Goal: Transaction & Acquisition: Purchase product/service

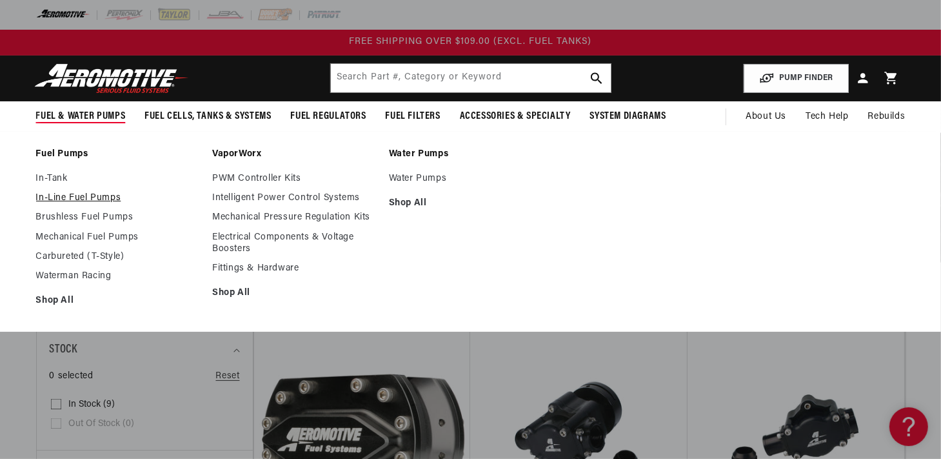
click at [66, 201] on link "In-Line Fuel Pumps" at bounding box center [118, 198] width 164 height 12
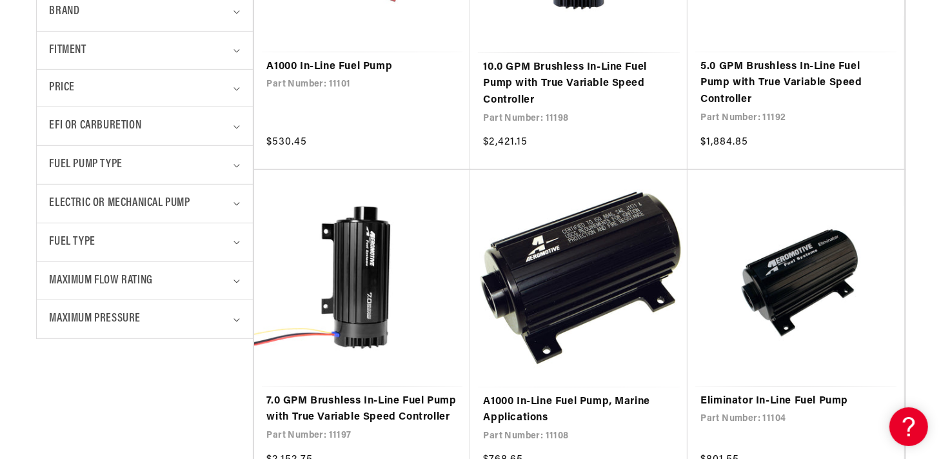
scroll to position [694, 0]
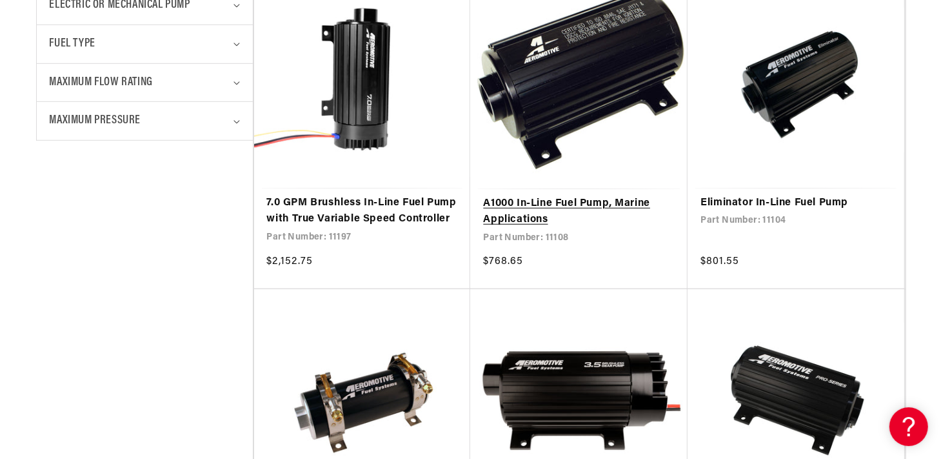
click at [558, 207] on link "A1000 In-Line Fuel Pump, Marine Applications" at bounding box center [579, 211] width 192 height 33
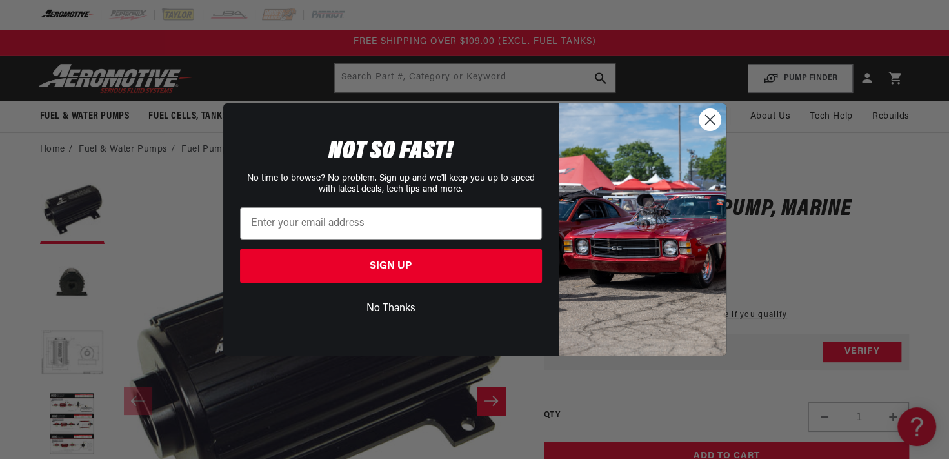
click at [713, 118] on circle "Close dialog" at bounding box center [709, 119] width 21 height 21
